Goal: Information Seeking & Learning: Learn about a topic

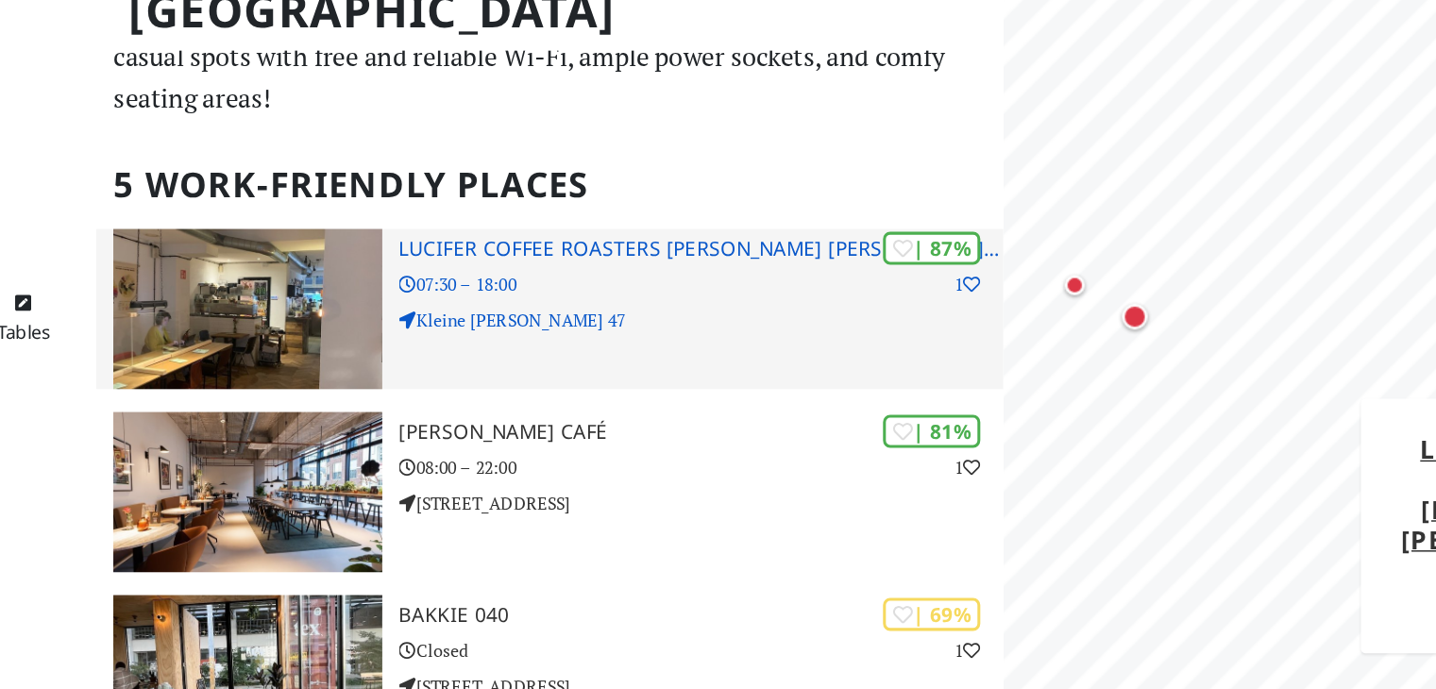
scroll to position [64, 0]
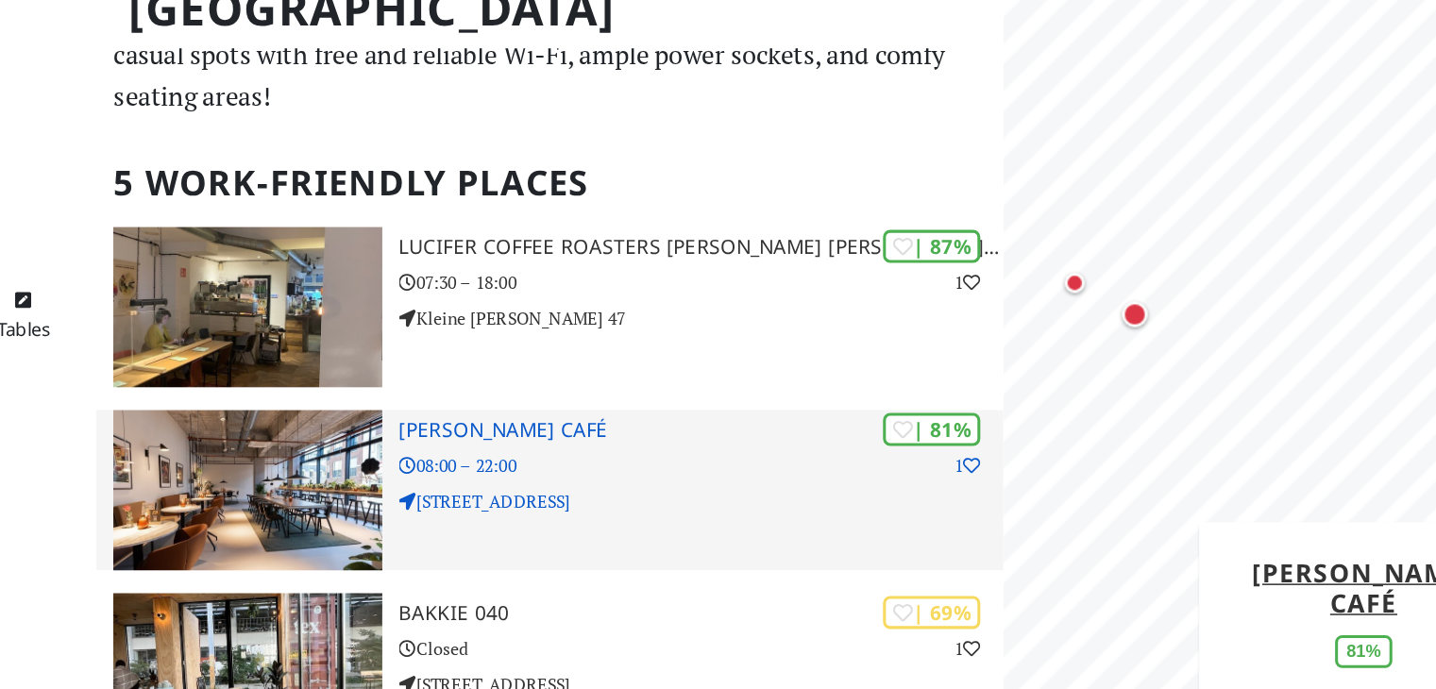
click at [625, 354] on h3 "[PERSON_NAME] Café" at bounding box center [758, 352] width 399 height 16
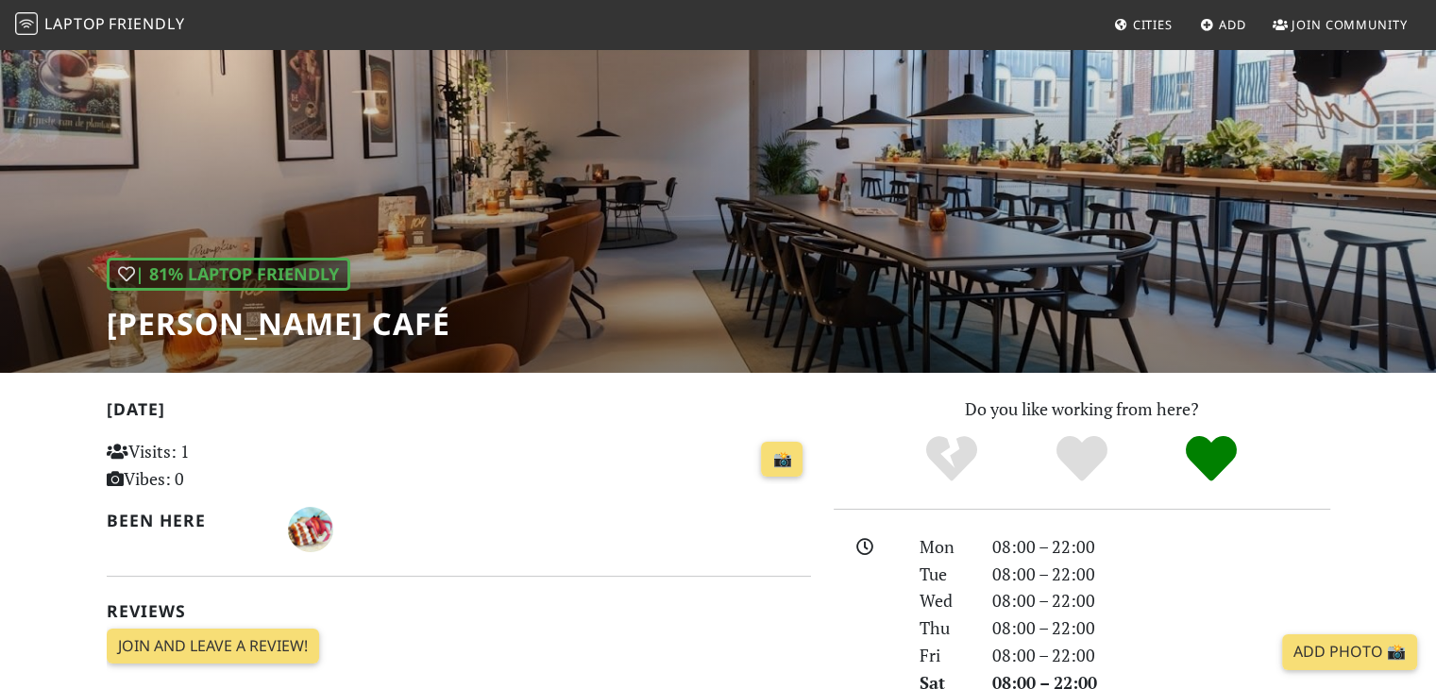
scroll to position [66, 0]
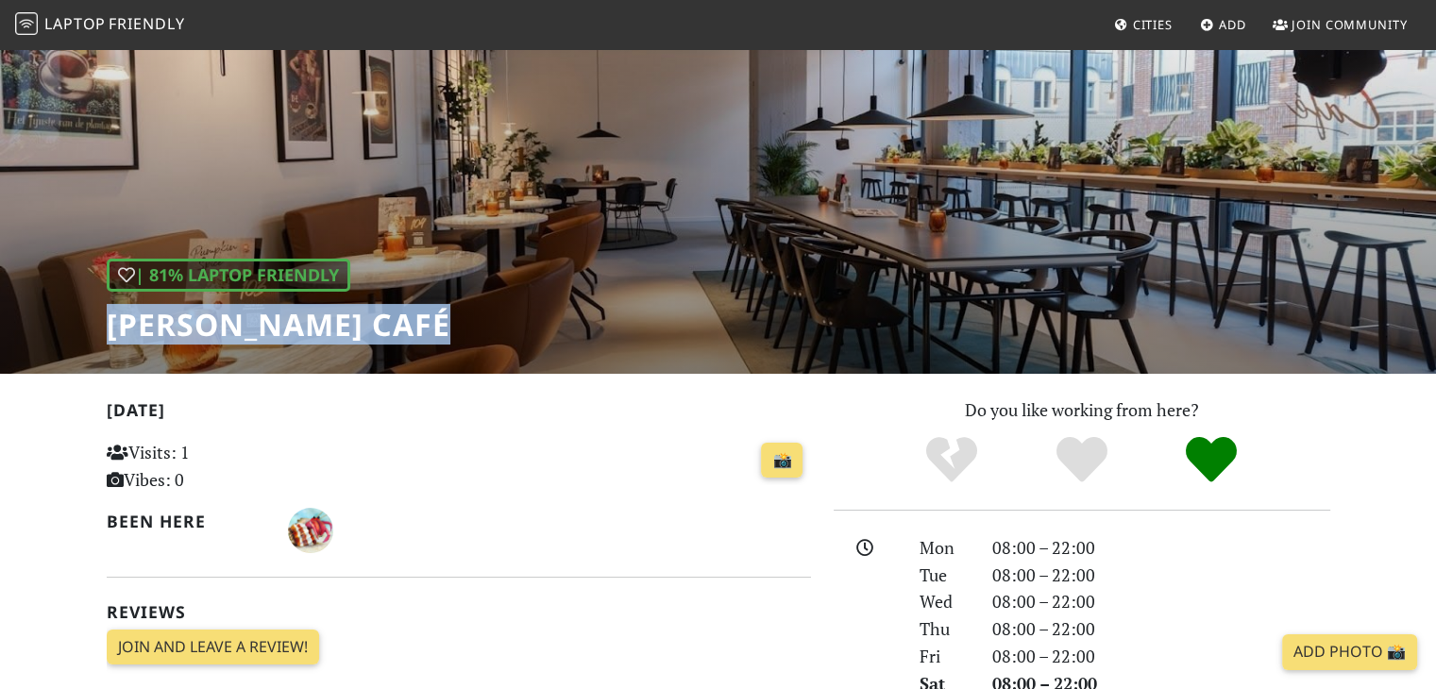
drag, startPoint x: 462, startPoint y: 326, endPoint x: 103, endPoint y: 328, distance: 358.8
click at [103, 328] on div "| 81% Laptop Friendly [PERSON_NAME] Café" at bounding box center [718, 177] width 1436 height 393
copy h1 "[PERSON_NAME] Café"
